Goal: Task Accomplishment & Management: Manage account settings

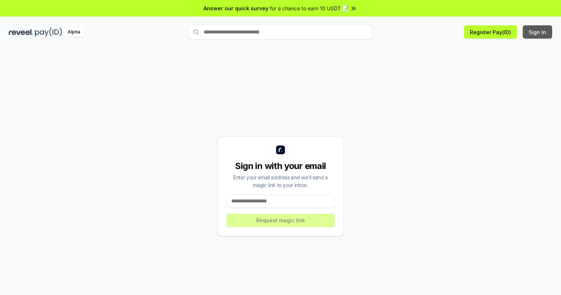
click at [538, 32] on button "Sign In" at bounding box center [537, 31] width 29 height 13
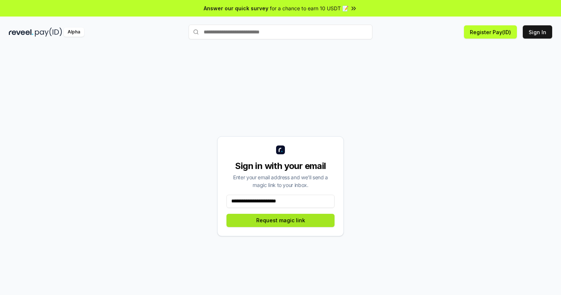
type input "**********"
click at [281, 220] on button "Request magic link" at bounding box center [281, 220] width 108 height 13
